Goal: Task Accomplishment & Management: Manage account settings

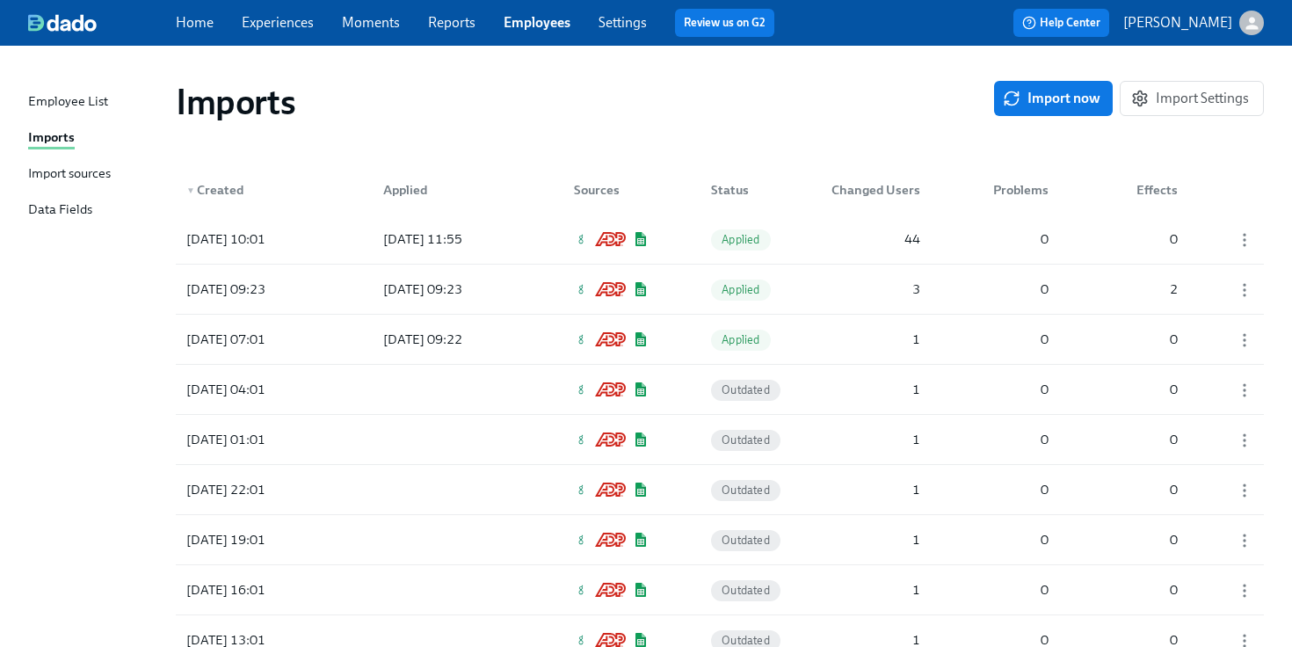
click at [272, 34] on div "Home Experiences Moments Reports Employees Settings Review us on G2" at bounding box center [482, 23] width 613 height 28
click at [285, 18] on link "Experiences" at bounding box center [278, 22] width 72 height 17
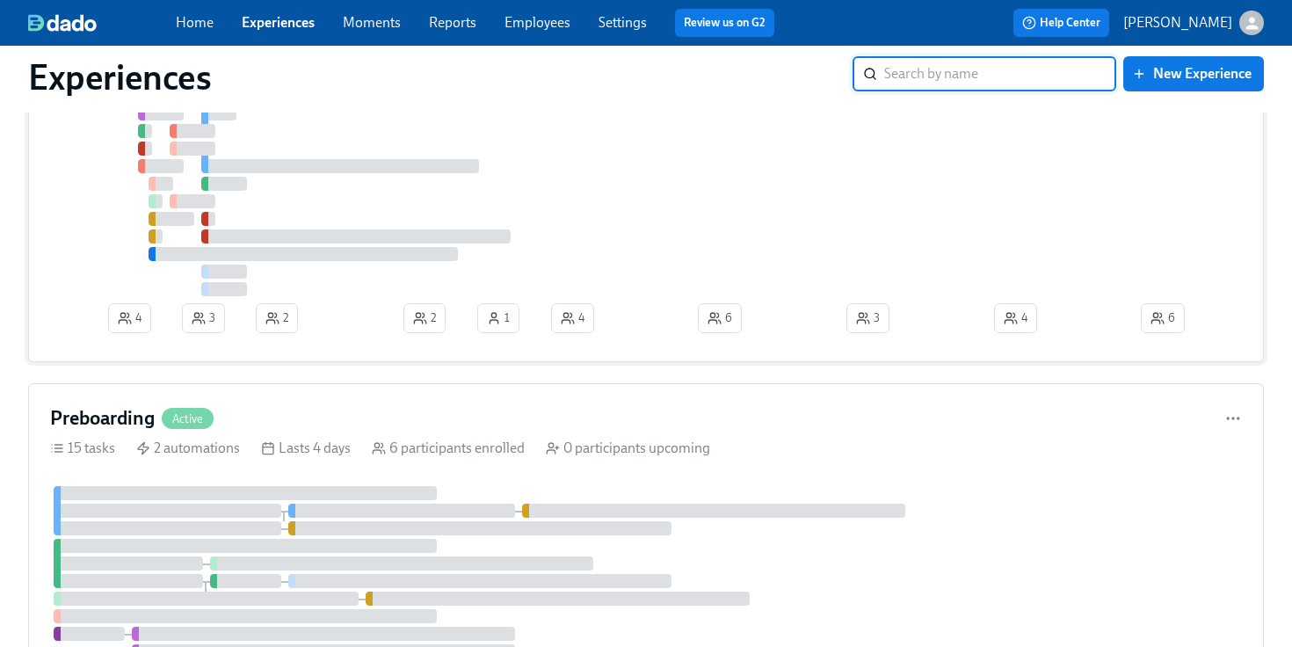
scroll to position [469, 0]
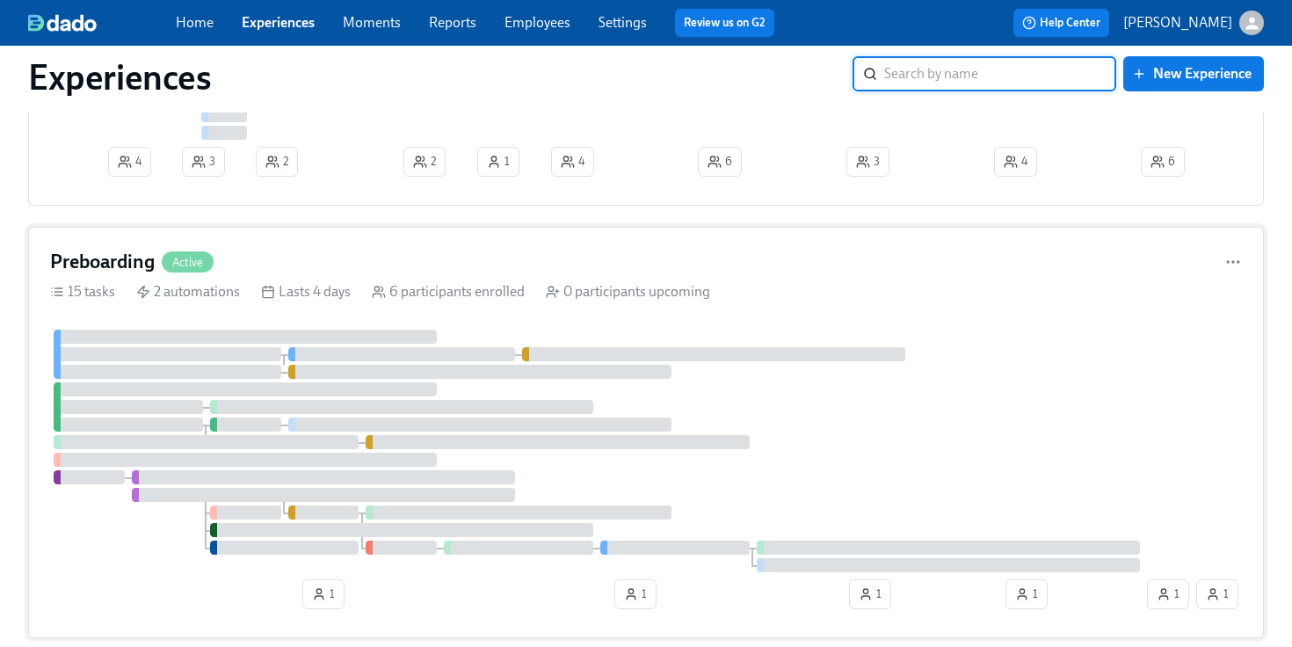
click at [278, 332] on div "Preboarding Active 15 tasks 2 automations Lasts 4 days 6 participants enrolled …" at bounding box center [646, 432] width 1236 height 411
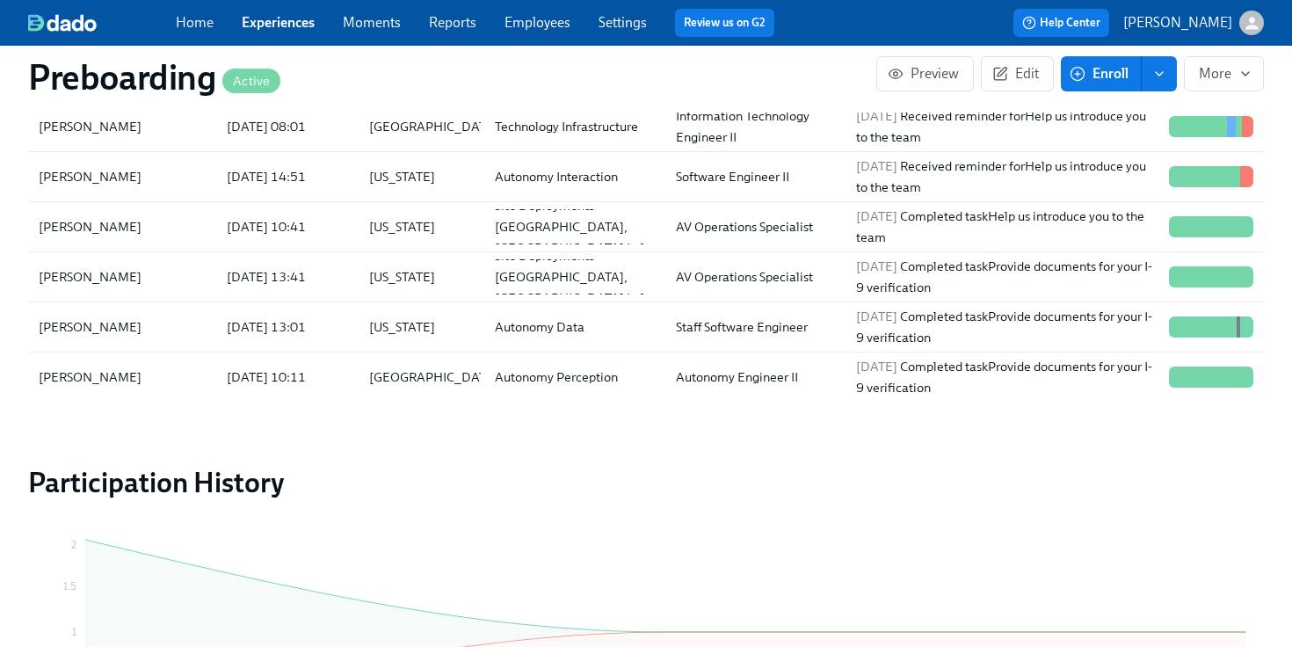
scroll to position [2033, 0]
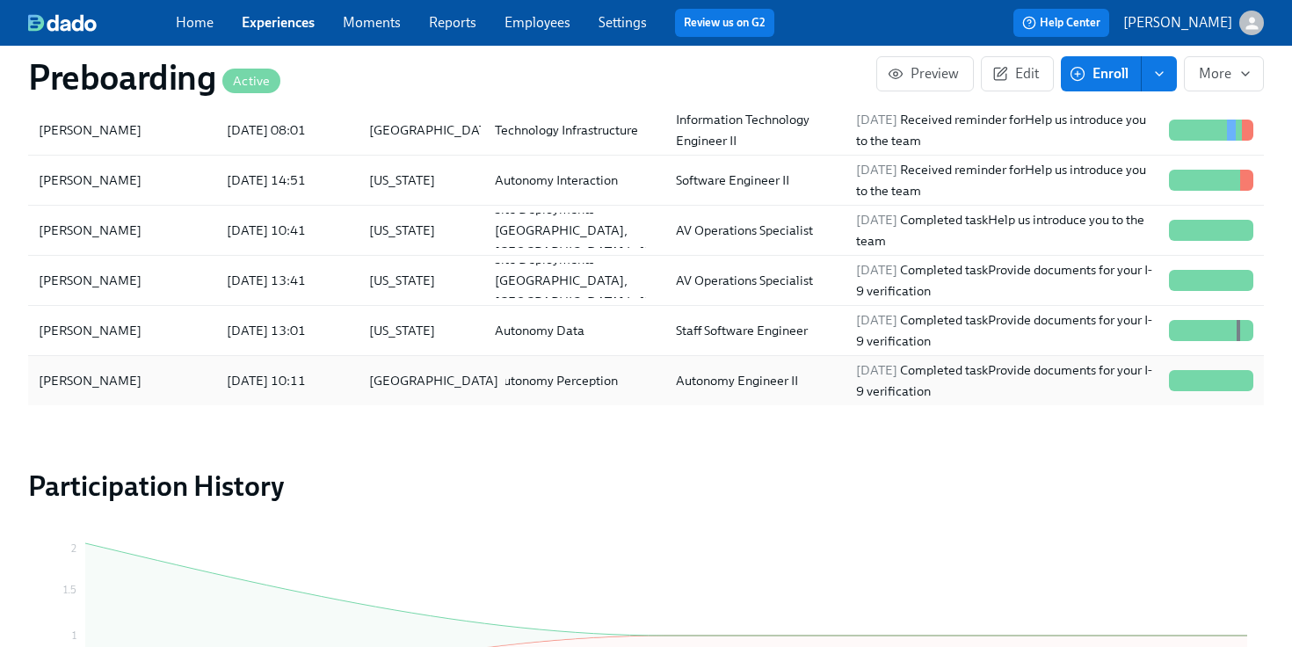
click at [434, 375] on div "[GEOGRAPHIC_DATA]" at bounding box center [433, 380] width 143 height 21
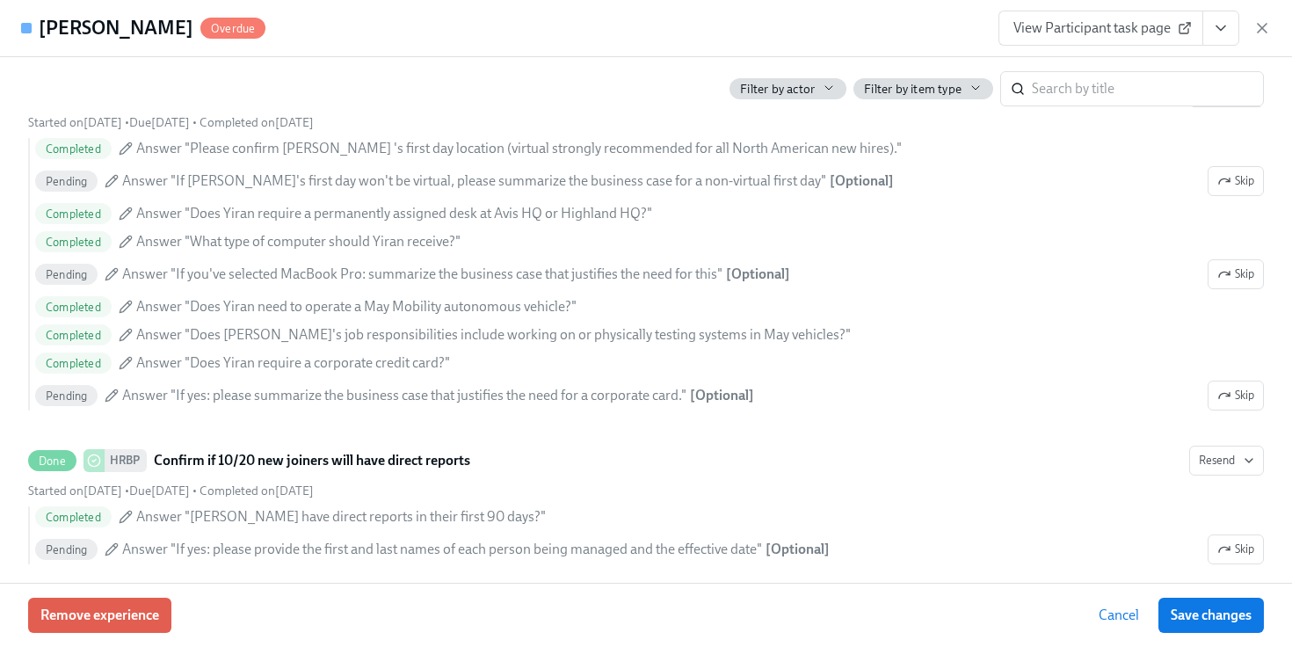
scroll to position [2080, 0]
